Goal: Task Accomplishment & Management: Use online tool/utility

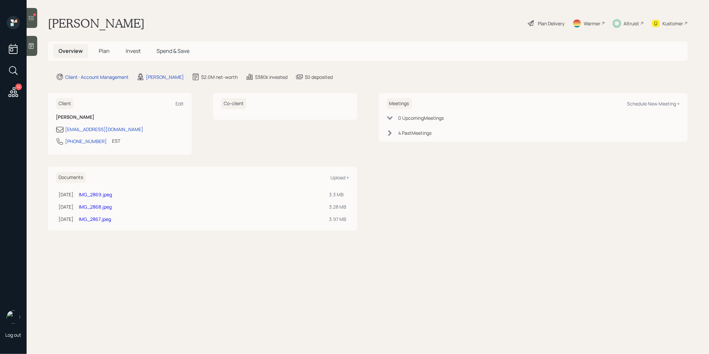
click at [36, 15] on div at bounding box center [32, 18] width 11 height 20
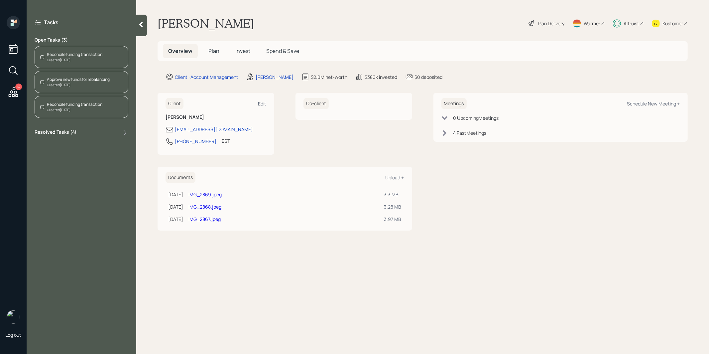
click at [76, 52] on div "Reconcile funding transaction" at bounding box center [75, 55] width 56 height 6
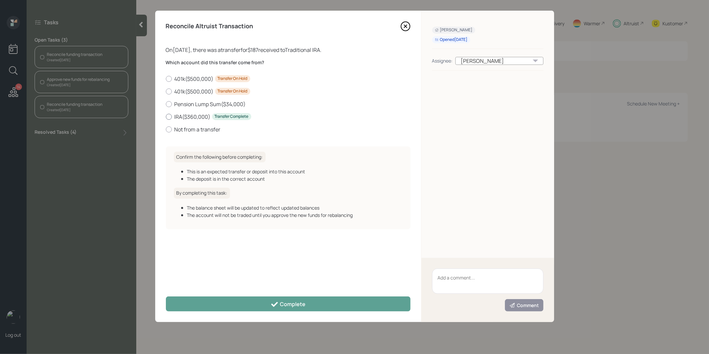
click at [170, 115] on div at bounding box center [169, 117] width 6 height 6
click at [166, 116] on input "IRA ( $360,000 ) Transfer Complete" at bounding box center [166, 116] width 0 height 0
radio input "true"
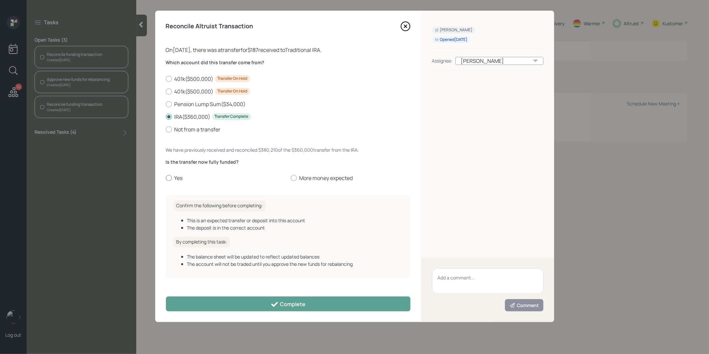
click at [169, 176] on div at bounding box center [169, 178] width 6 height 6
click at [166, 178] on input "Yes" at bounding box center [166, 178] width 0 height 0
radio input "true"
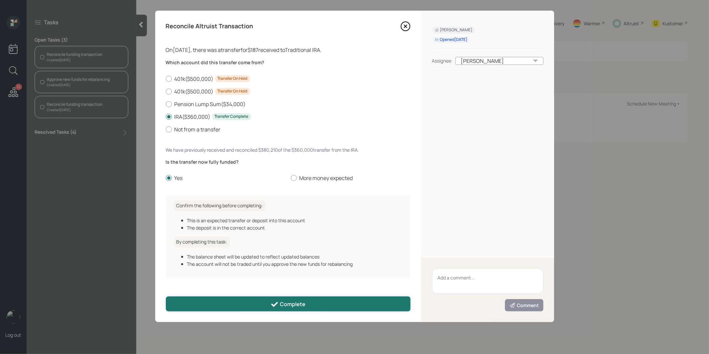
click at [225, 304] on button "Complete" at bounding box center [288, 303] width 245 height 15
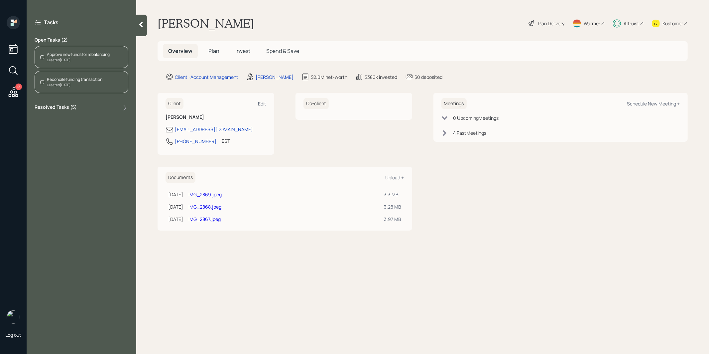
click at [67, 89] on div "Reconcile funding transaction Created Today" at bounding box center [82, 82] width 94 height 22
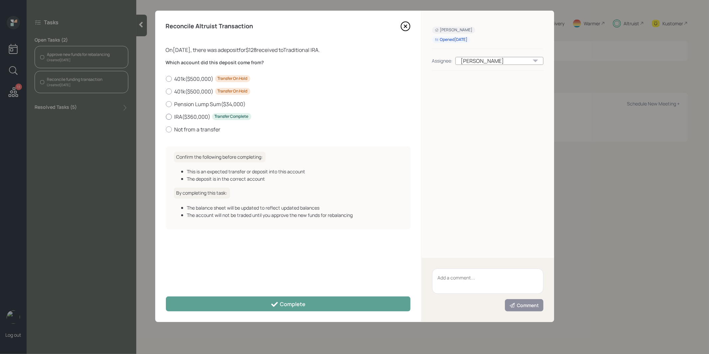
click at [171, 115] on div at bounding box center [169, 117] width 6 height 6
click at [166, 116] on input "IRA ( $360,000 ) Transfer Complete" at bounding box center [166, 116] width 0 height 0
radio input "true"
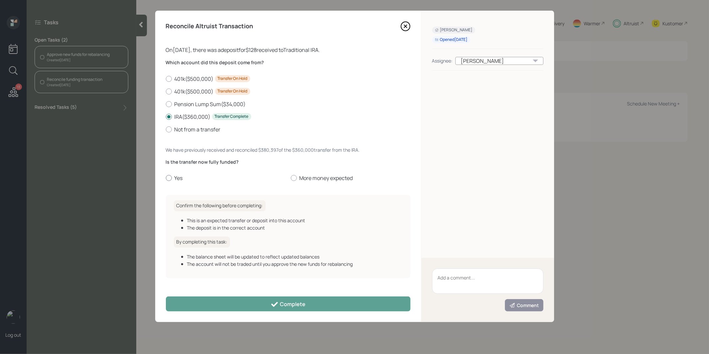
click at [170, 175] on div at bounding box center [169, 178] width 6 height 6
click at [166, 178] on input "Yes" at bounding box center [166, 178] width 0 height 0
radio input "true"
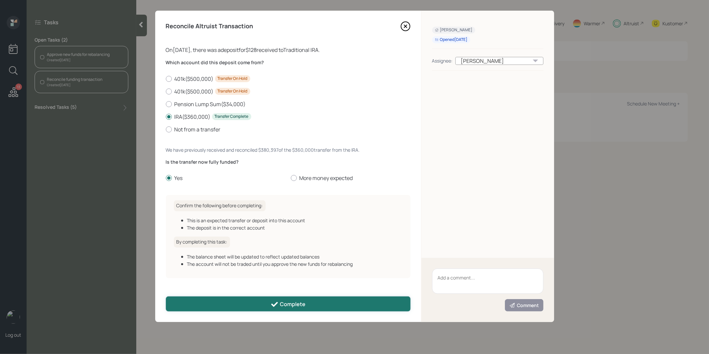
click at [228, 303] on button "Complete" at bounding box center [288, 303] width 245 height 15
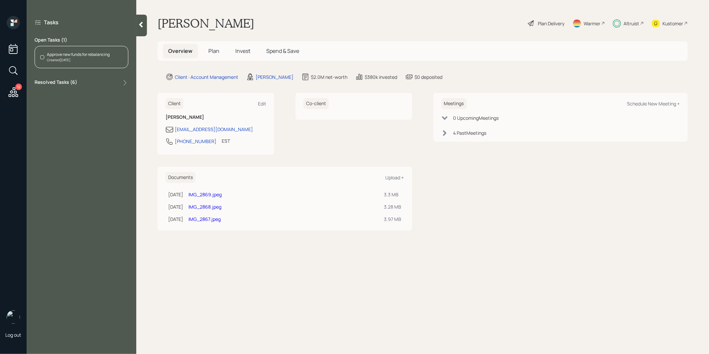
click at [64, 60] on div "Created Today" at bounding box center [78, 59] width 63 height 5
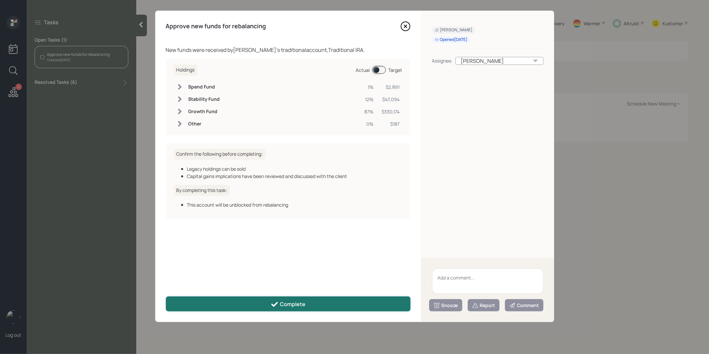
click at [236, 307] on button "Complete" at bounding box center [288, 303] width 245 height 15
